Goal: Contribute content

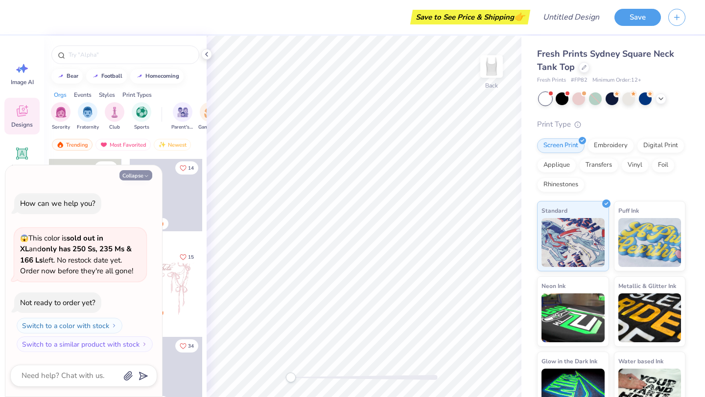
click at [132, 175] on button "Collapse" at bounding box center [135, 175] width 33 height 10
type textarea "x"
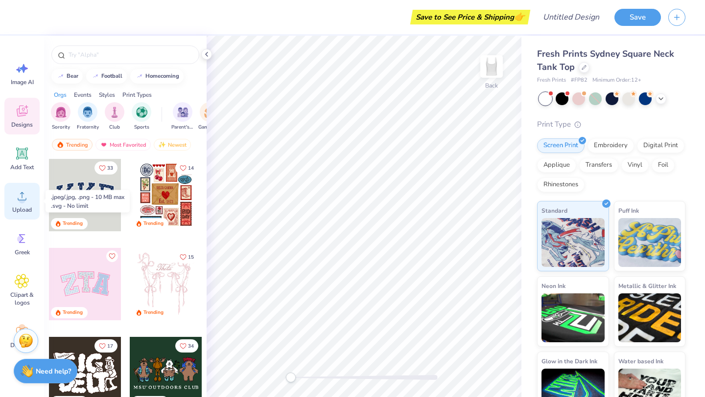
click at [20, 201] on circle at bounding box center [22, 200] width 7 height 7
click at [21, 207] on span "Upload" at bounding box center [22, 210] width 20 height 8
click at [21, 205] on div "Upload" at bounding box center [21, 201] width 35 height 37
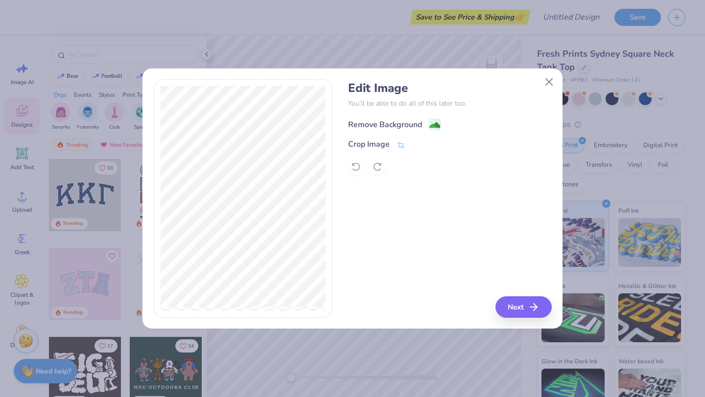
click at [410, 122] on div "Remove Background" at bounding box center [385, 125] width 74 height 12
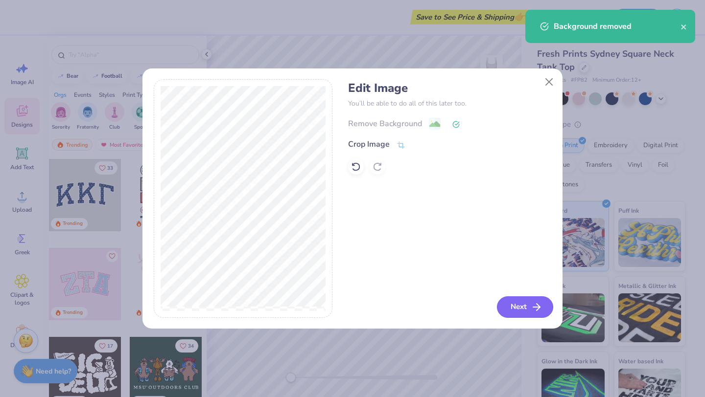
click at [532, 306] on icon "button" at bounding box center [536, 307] width 12 height 12
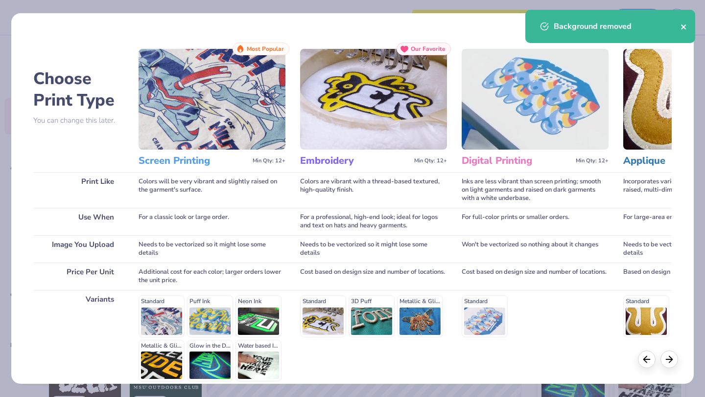
click at [684, 28] on icon "close" at bounding box center [683, 26] width 5 height 5
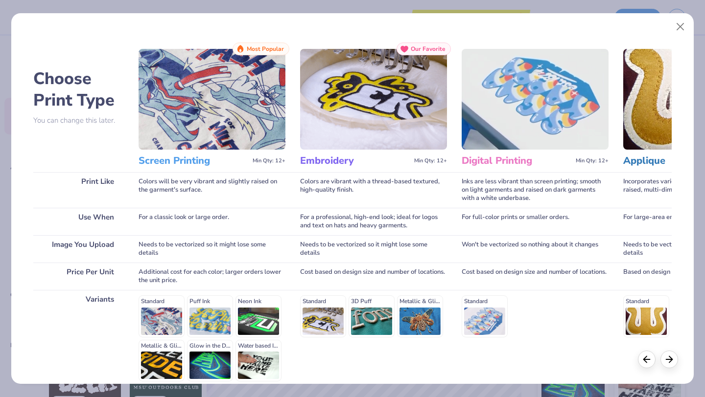
click at [233, 133] on img at bounding box center [211, 99] width 147 height 101
click at [203, 129] on img at bounding box center [211, 99] width 147 height 101
click at [186, 160] on h3 "Screen Printing" at bounding box center [193, 161] width 110 height 13
click at [163, 316] on div "Standard Puff Ink Neon Ink Metallic & Glitter Ink Glow in the Dark Ink Water ba…" at bounding box center [211, 339] width 147 height 86
click at [673, 361] on icon at bounding box center [669, 358] width 11 height 11
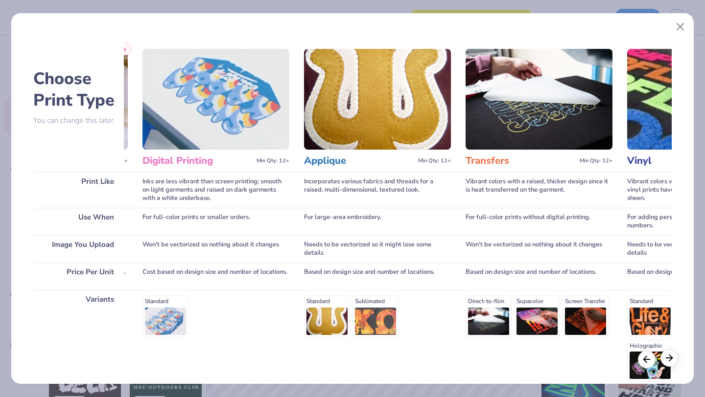
click at [673, 361] on icon at bounding box center [669, 358] width 11 height 11
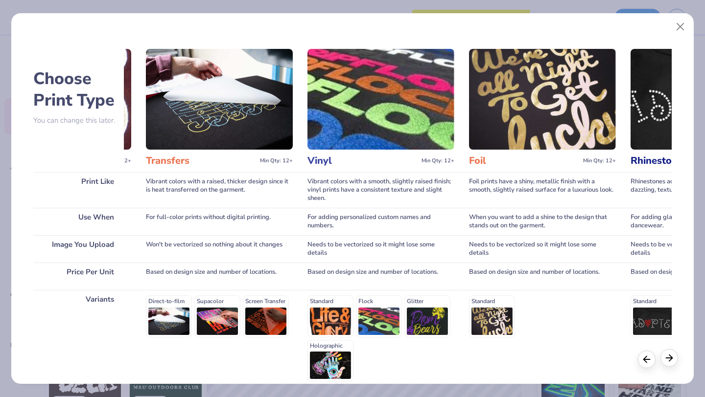
click at [673, 361] on icon at bounding box center [669, 358] width 11 height 11
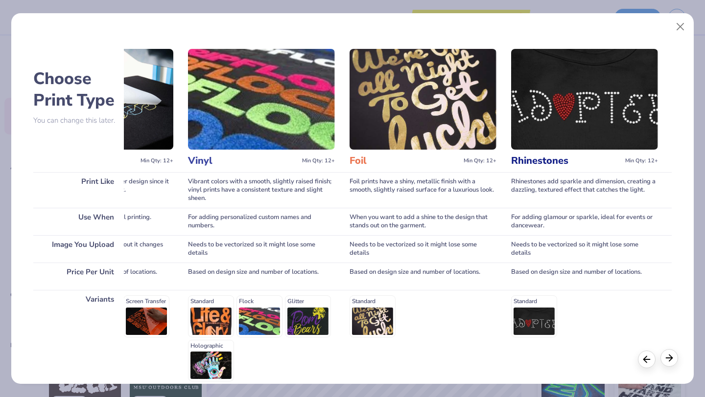
scroll to position [0, 759]
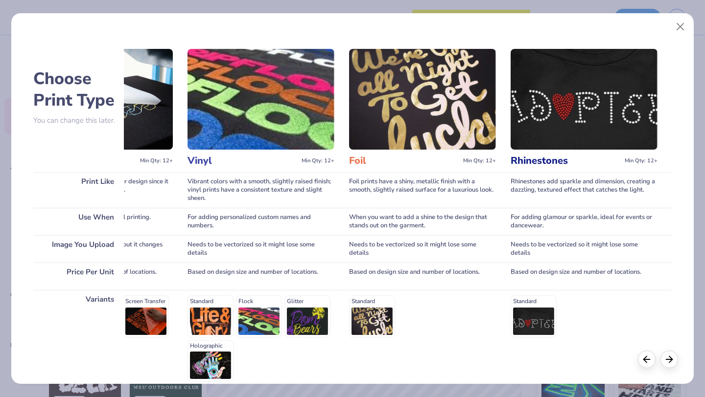
click at [595, 114] on img at bounding box center [583, 99] width 147 height 101
click at [683, 24] on button "Close" at bounding box center [680, 27] width 19 height 19
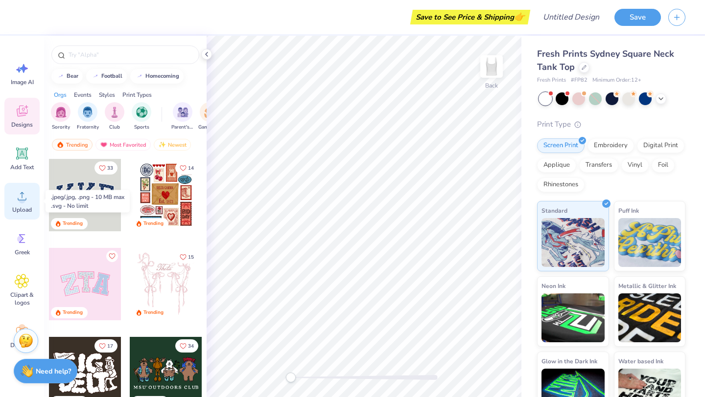
click at [24, 205] on div "Upload" at bounding box center [21, 201] width 35 height 37
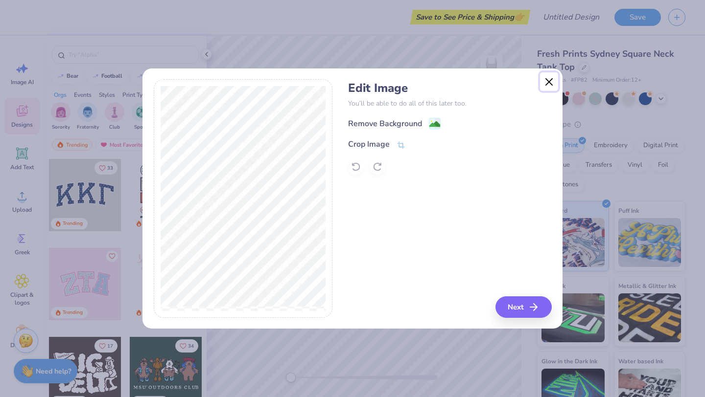
click at [547, 84] on button "Close" at bounding box center [549, 81] width 19 height 19
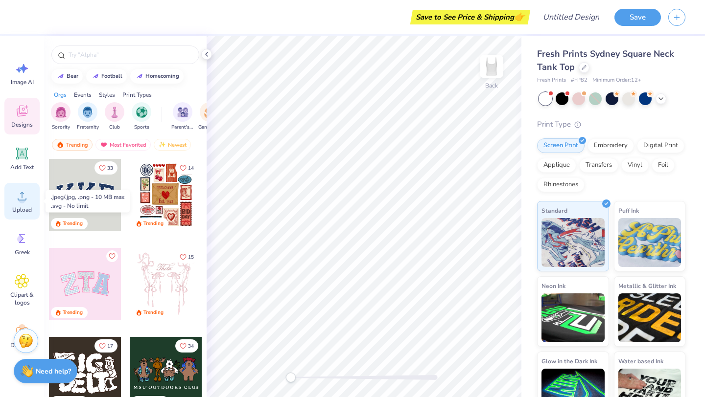
click at [23, 210] on span "Upload" at bounding box center [22, 210] width 20 height 8
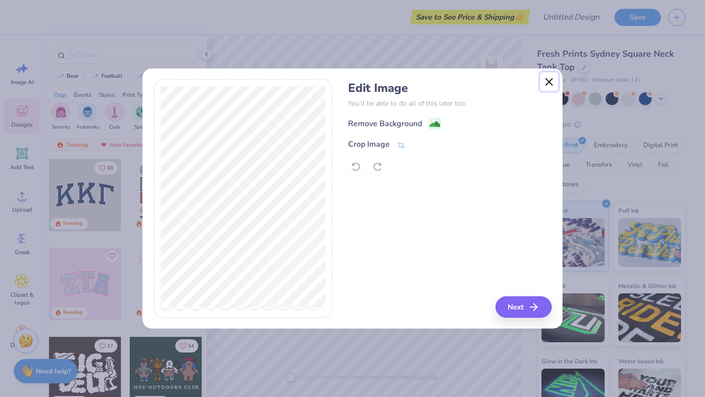
click at [547, 84] on button "Close" at bounding box center [549, 81] width 19 height 19
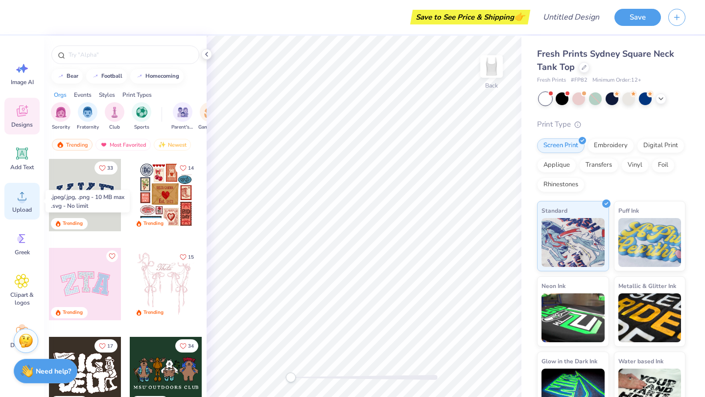
click at [20, 204] on div "Upload" at bounding box center [21, 201] width 35 height 37
